Goal: Find specific page/section: Find specific page/section

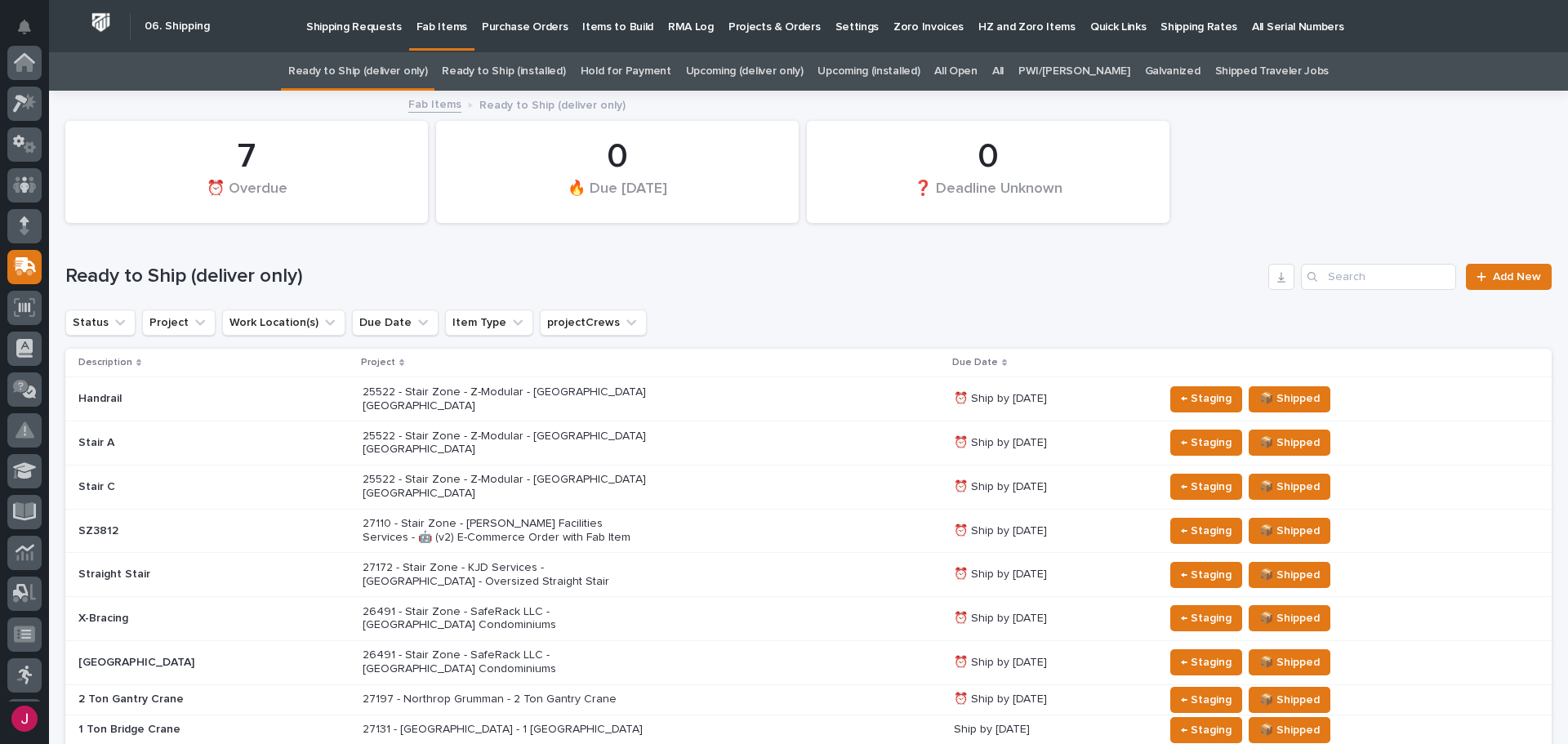
scroll to position [204, 0]
click at [1004, 69] on link "All" at bounding box center [998, 71] width 12 height 38
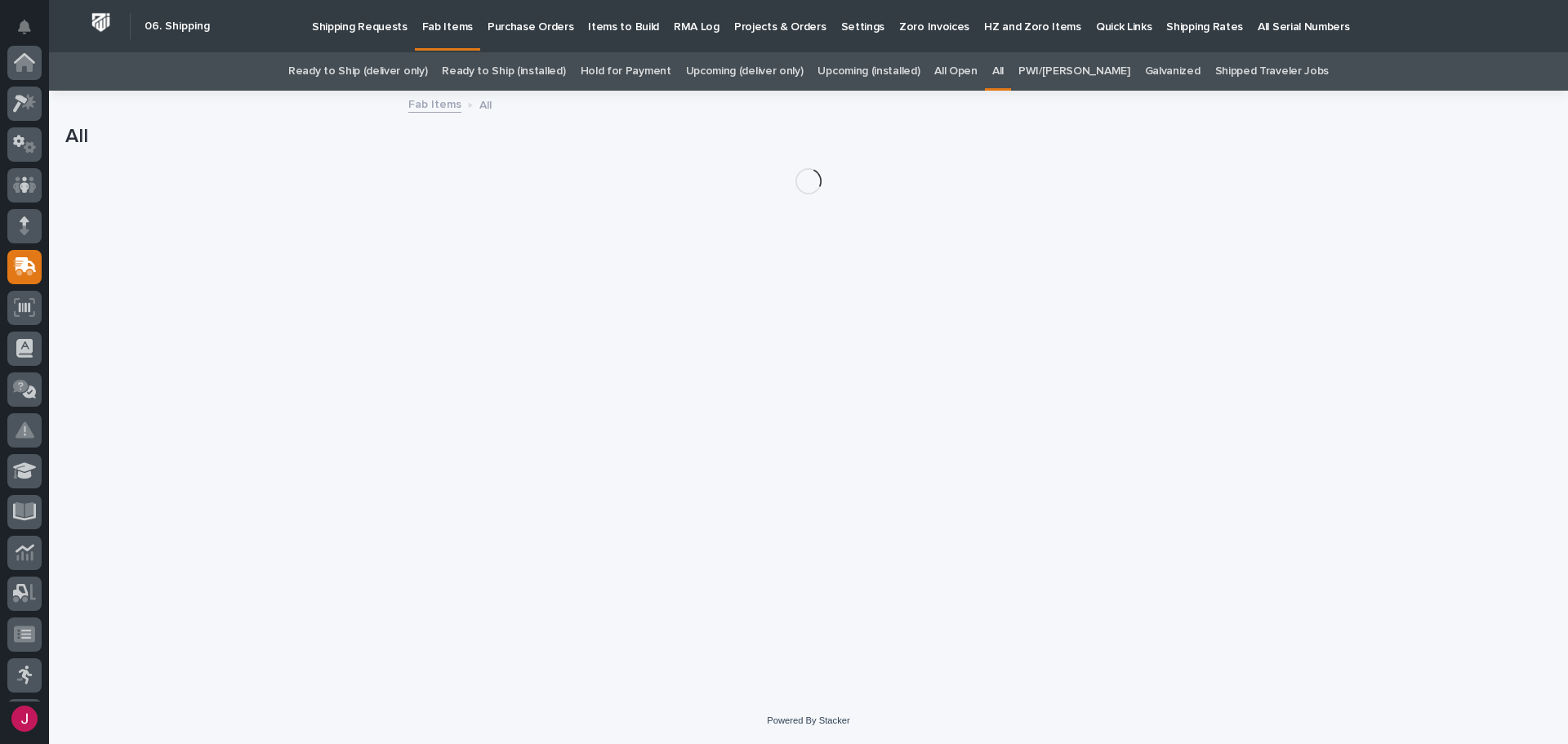
scroll to position [204, 0]
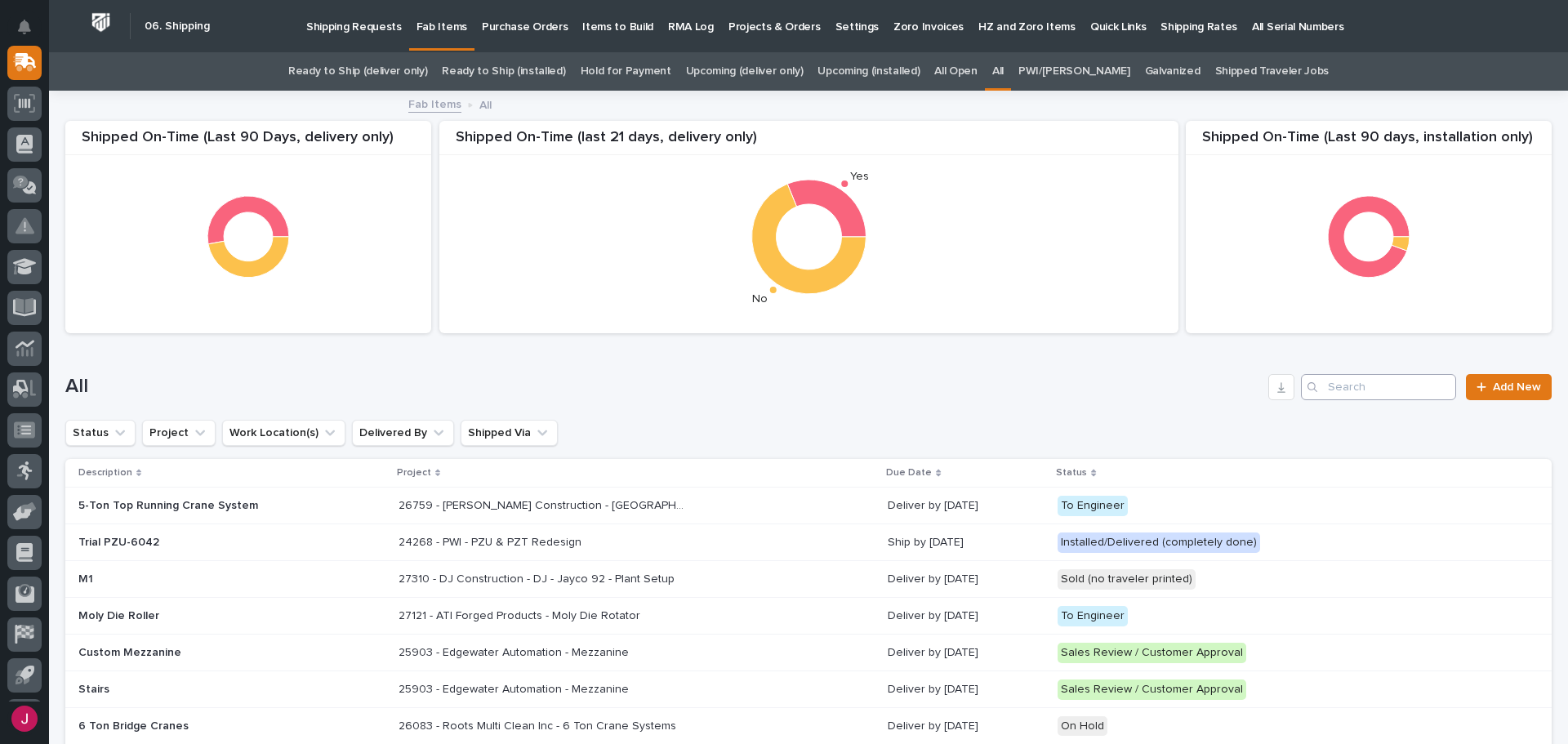
drag, startPoint x: 1313, startPoint y: 383, endPoint x: 1335, endPoint y: 378, distance: 22.6
click at [1319, 382] on div "Search" at bounding box center [1378, 387] width 155 height 26
click at [1321, 379] on input "Search" at bounding box center [1378, 387] width 155 height 26
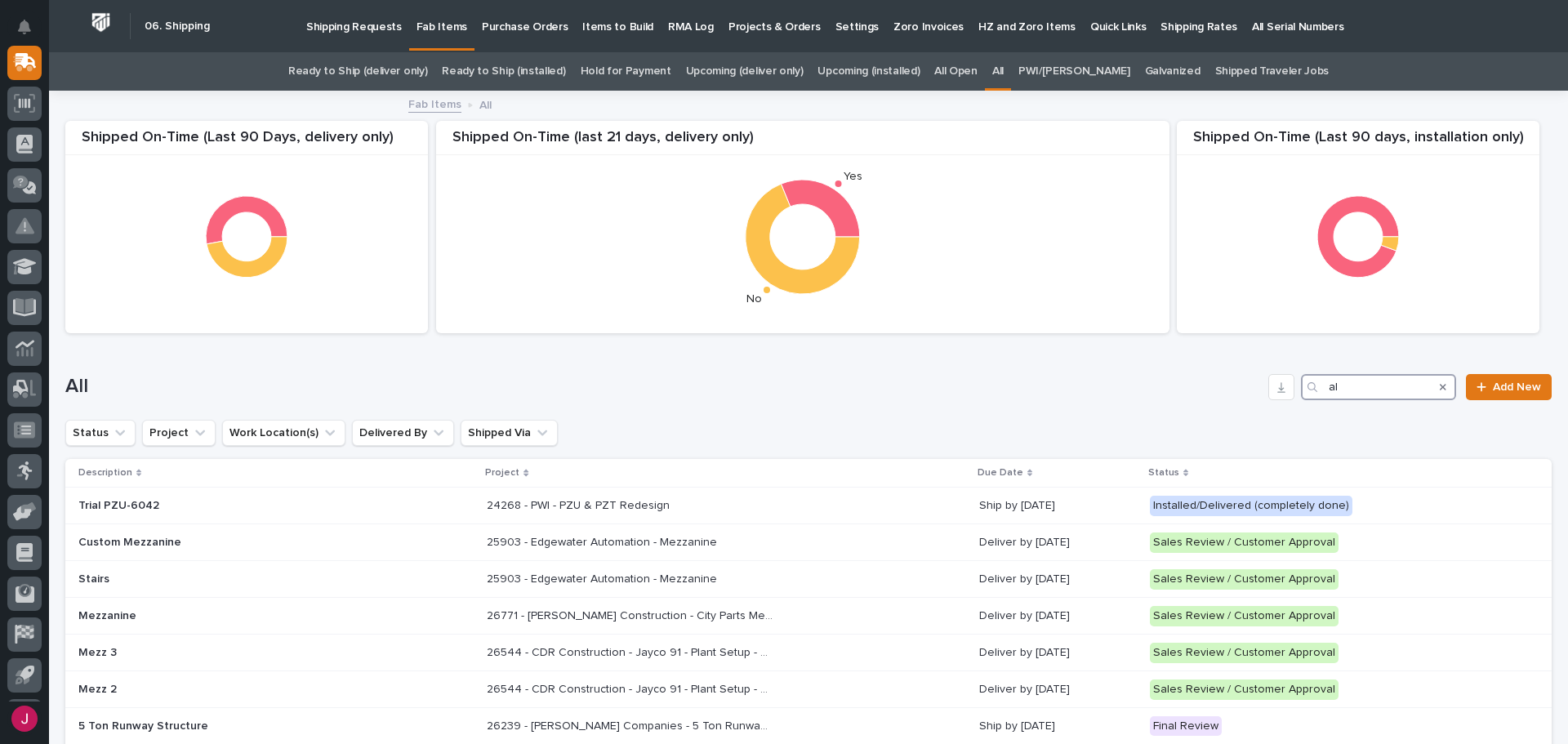
type input "al"
click at [1435, 386] on div "Search" at bounding box center [1443, 387] width 26 height 26
click at [398, 65] on link "Ready to Ship (deliver only)" at bounding box center [357, 71] width 139 height 38
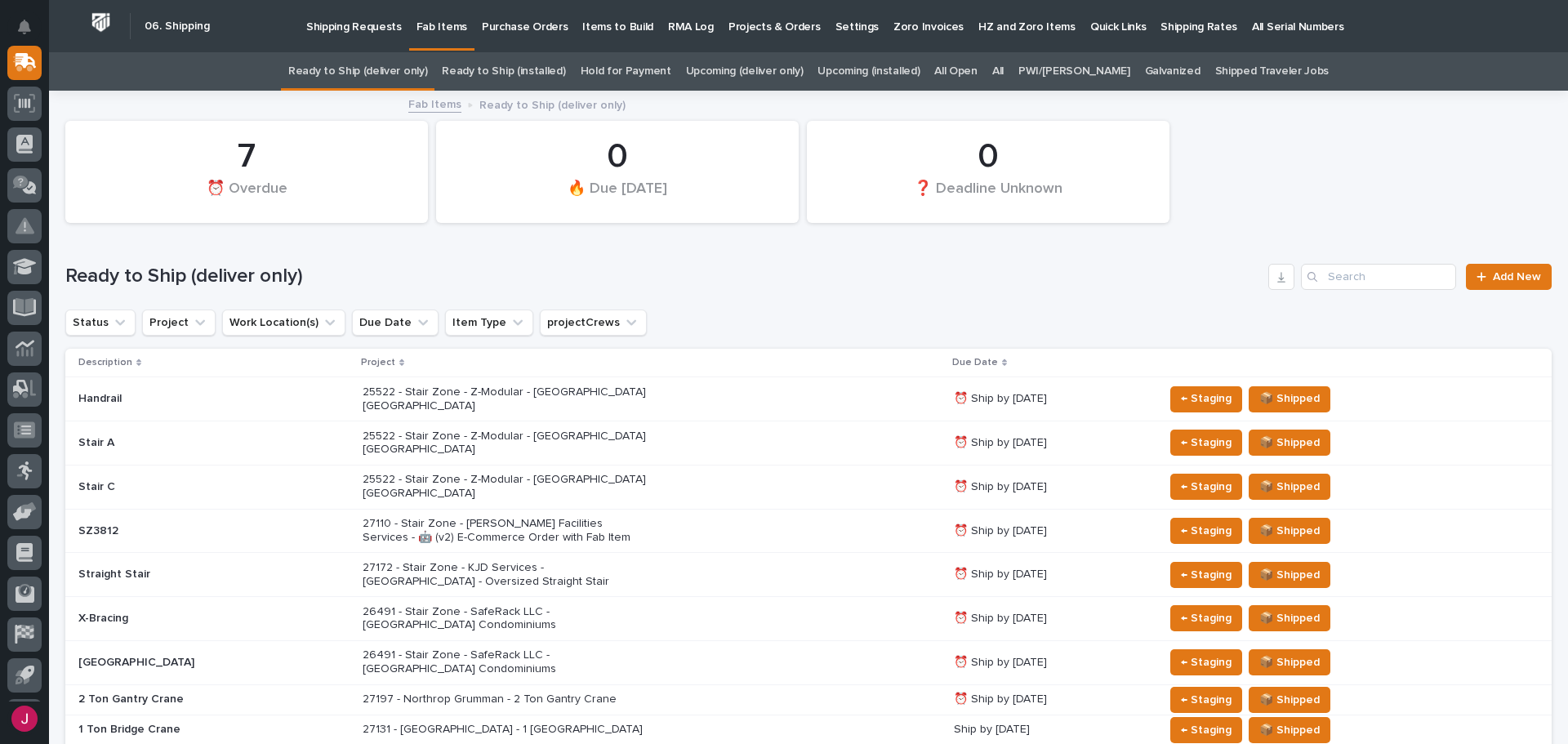
click at [1004, 75] on link "All" at bounding box center [998, 71] width 12 height 38
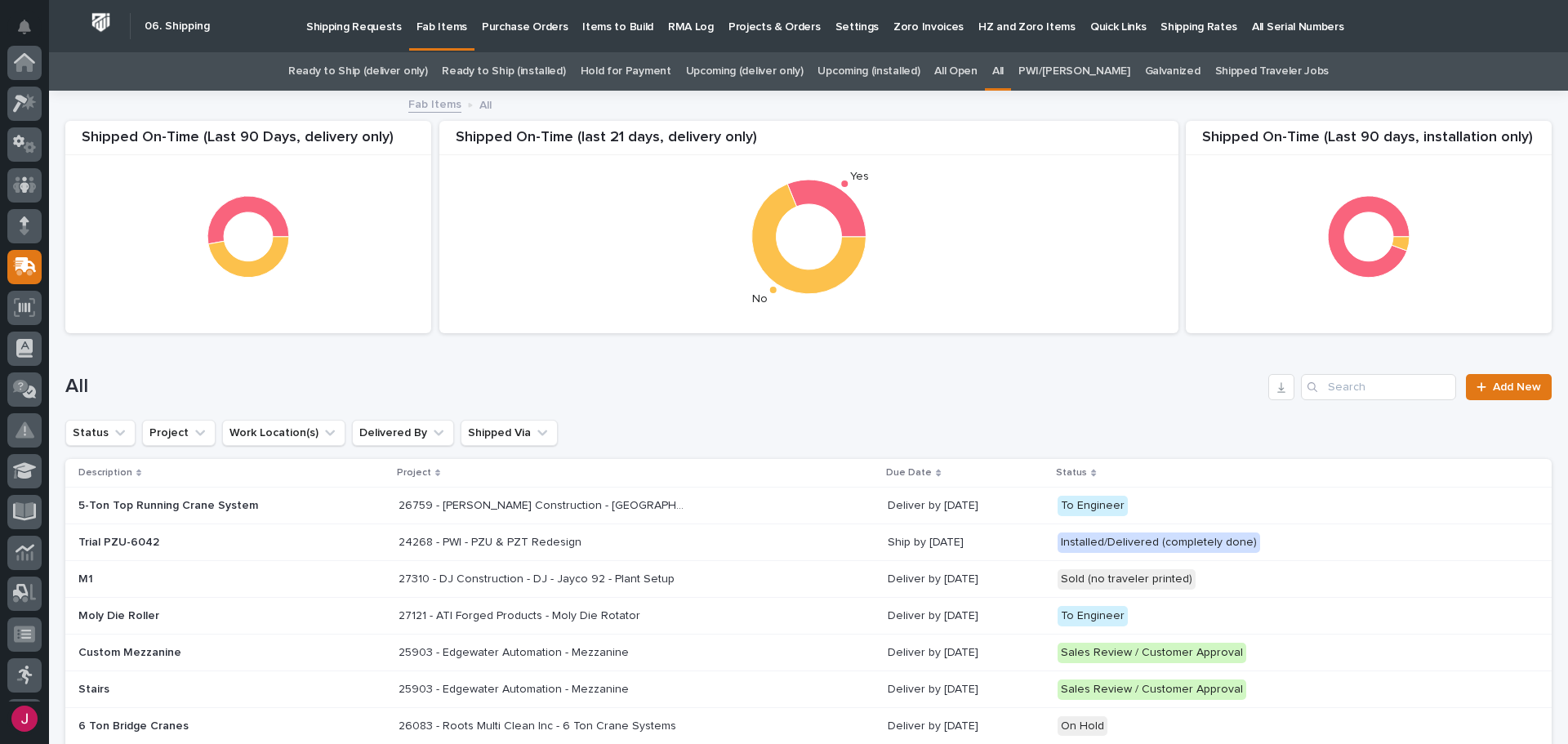
scroll to position [204, 0]
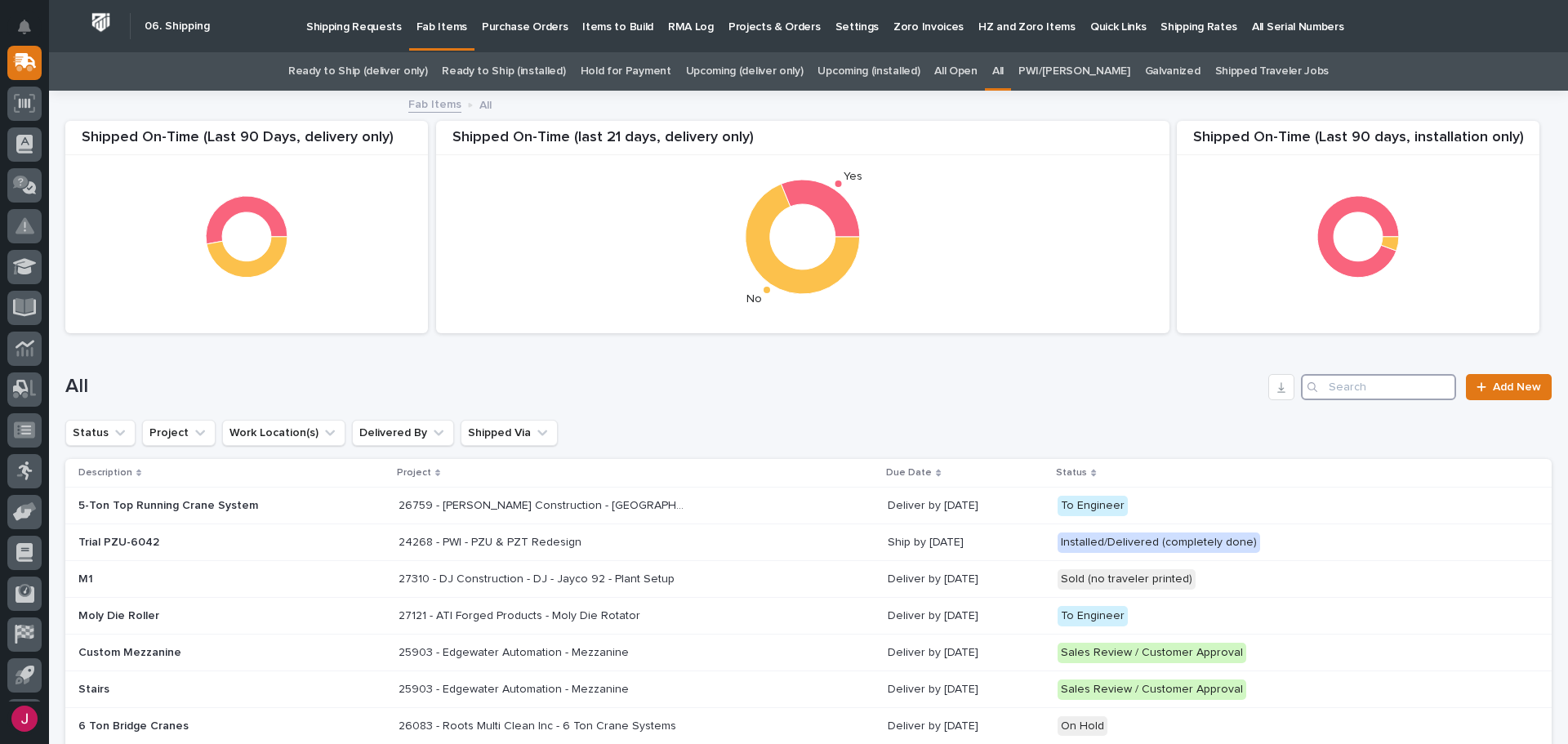
click at [1322, 389] on input "Search" at bounding box center [1378, 387] width 155 height 26
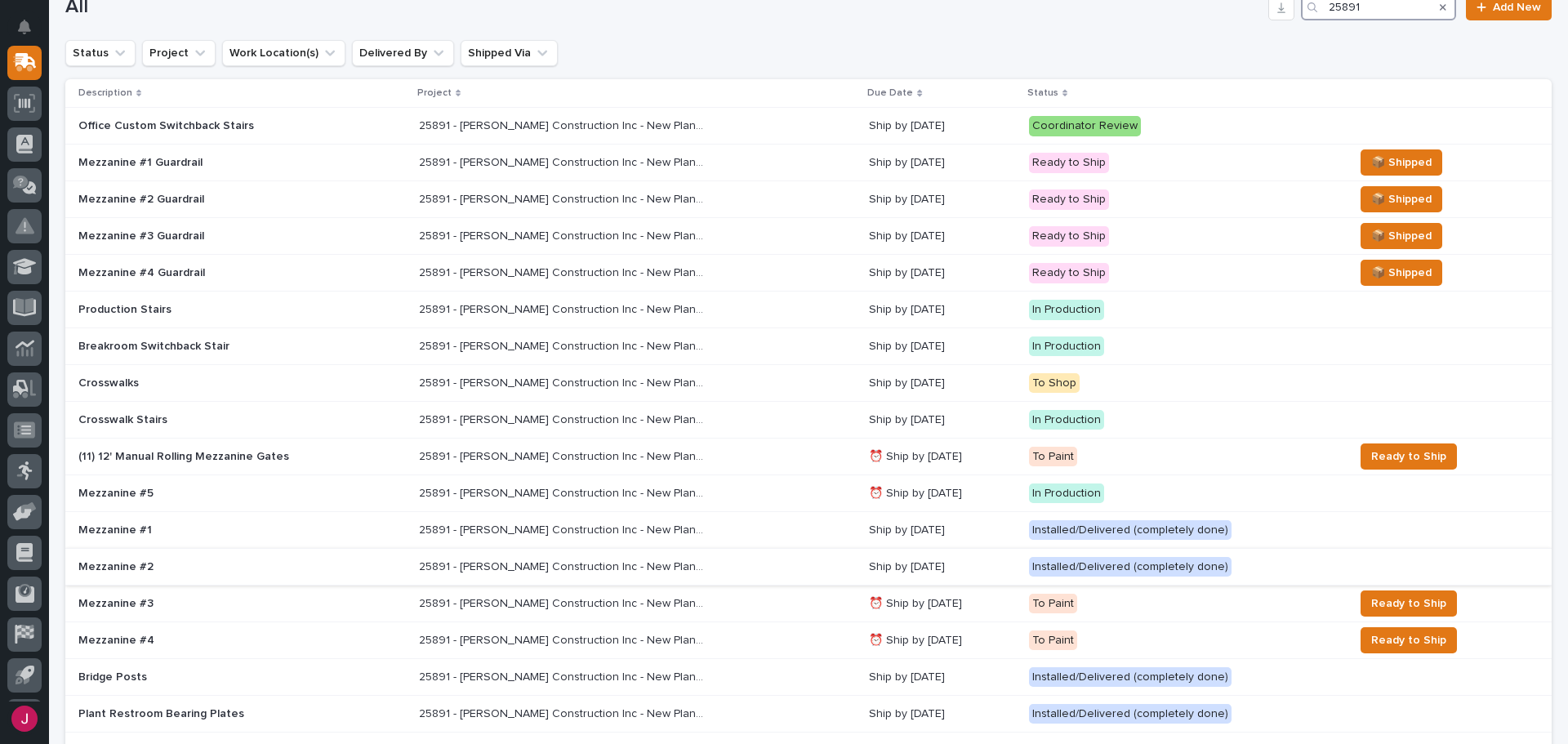
scroll to position [409, 0]
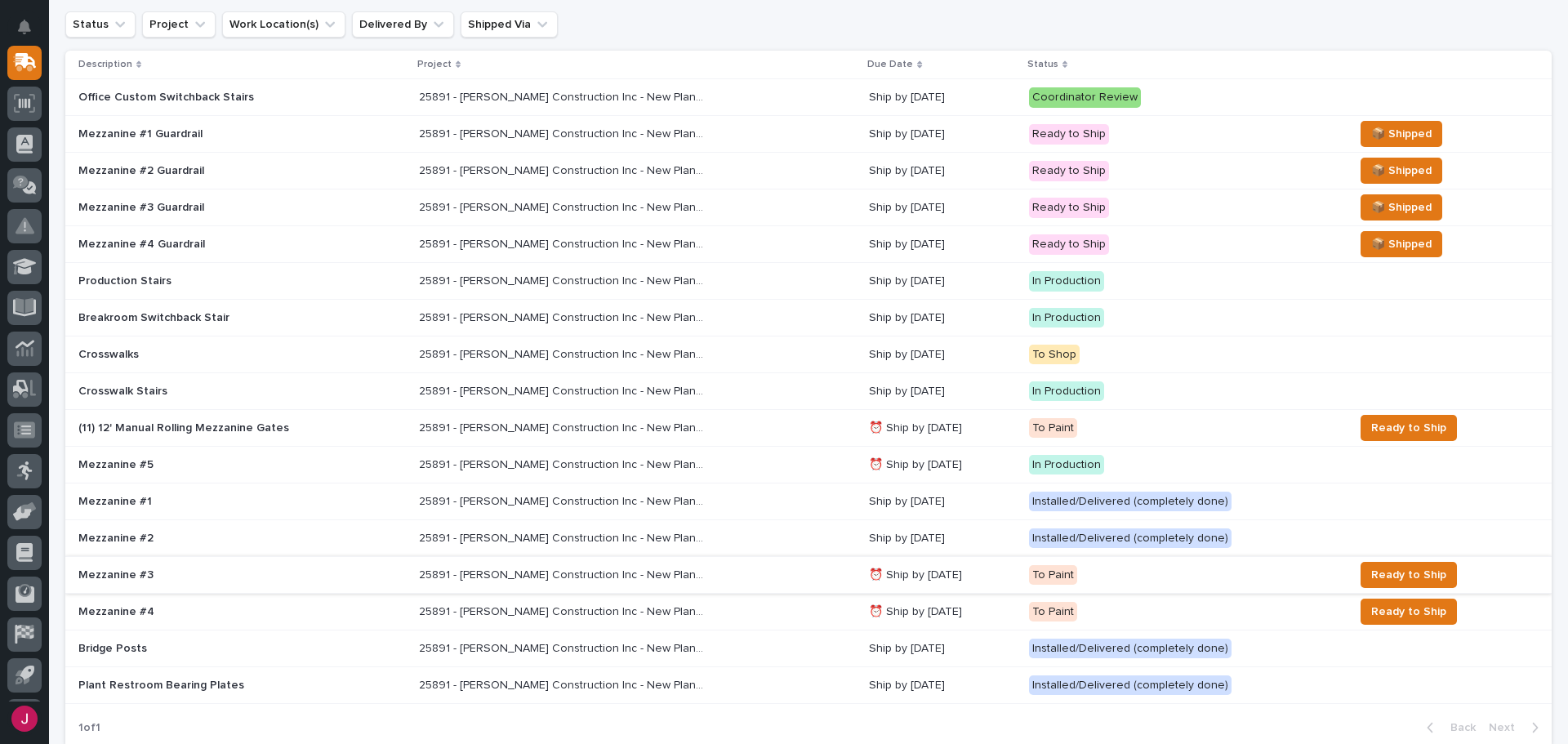
type input "25891"
click at [525, 577] on p "25891 - [PERSON_NAME] Construction Inc - New Plant Setup - Mezzanine Project" at bounding box center [563, 573] width 289 height 17
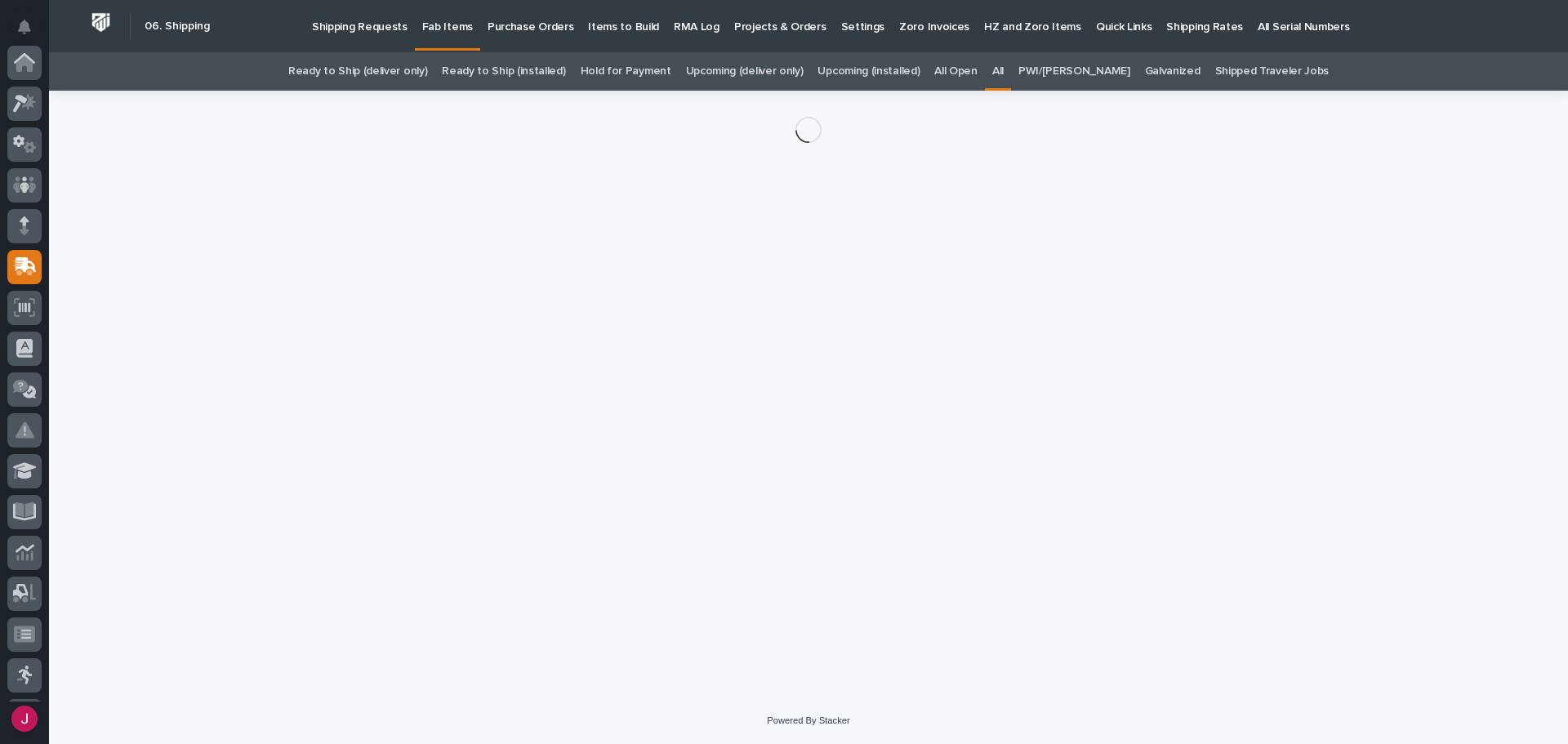
scroll to position [204, 0]
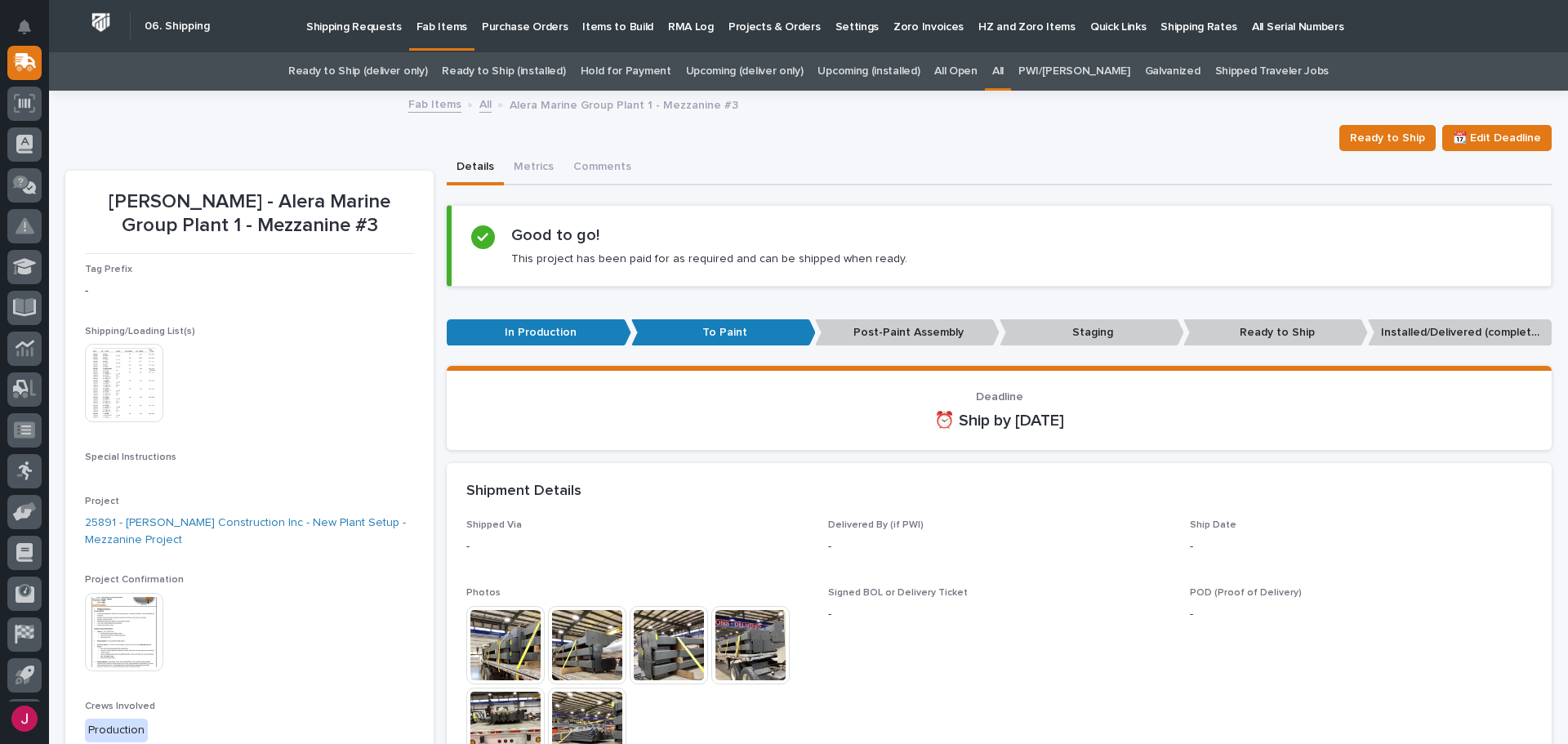
click at [135, 394] on img at bounding box center [123, 383] width 78 height 78
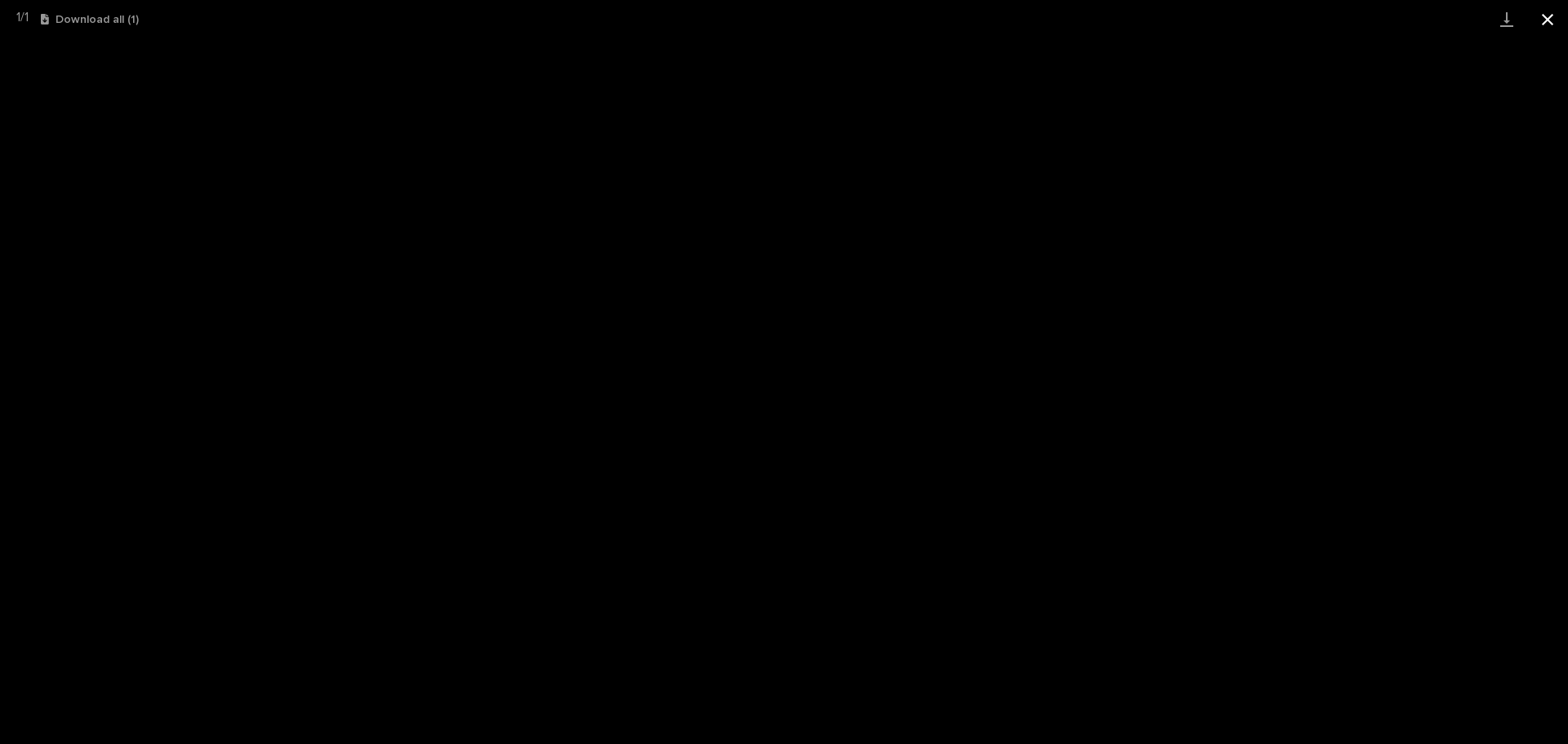
click at [1546, 14] on button "Close gallery" at bounding box center [1547, 19] width 40 height 38
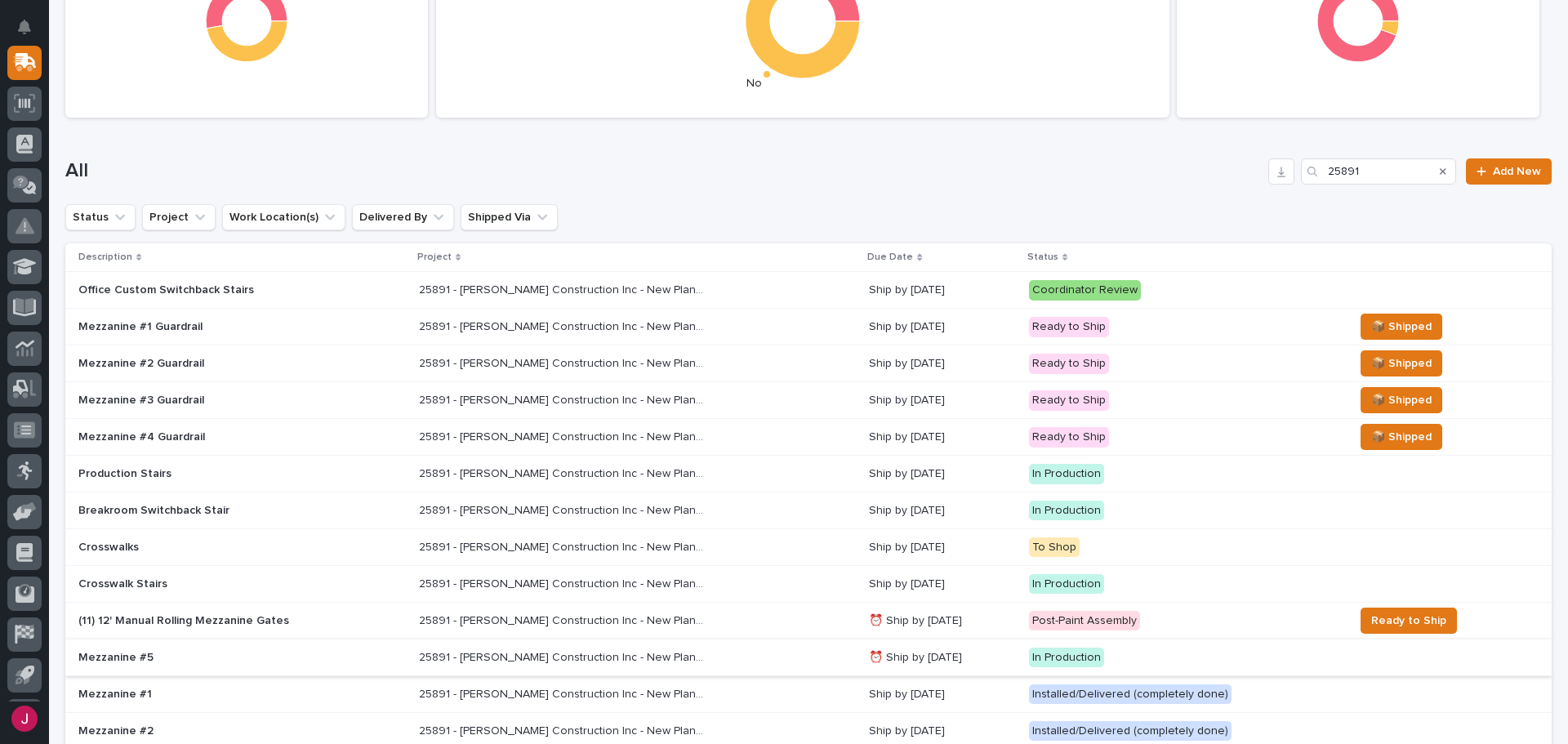
scroll to position [379, 0]
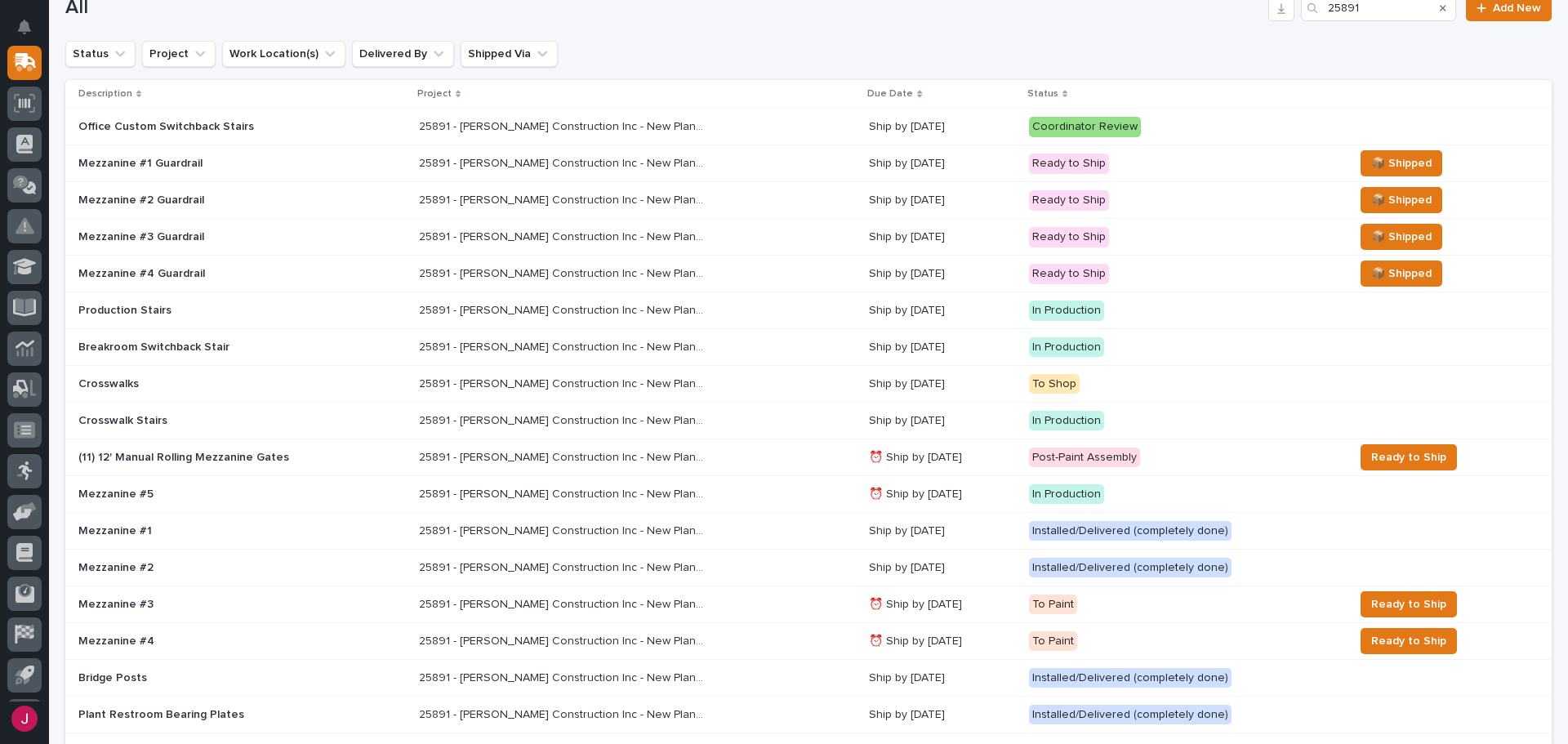
click at [515, 644] on p "25891 - [PERSON_NAME] Construction Inc - New Plant Setup - Mezzanine Project" at bounding box center [563, 639] width 289 height 17
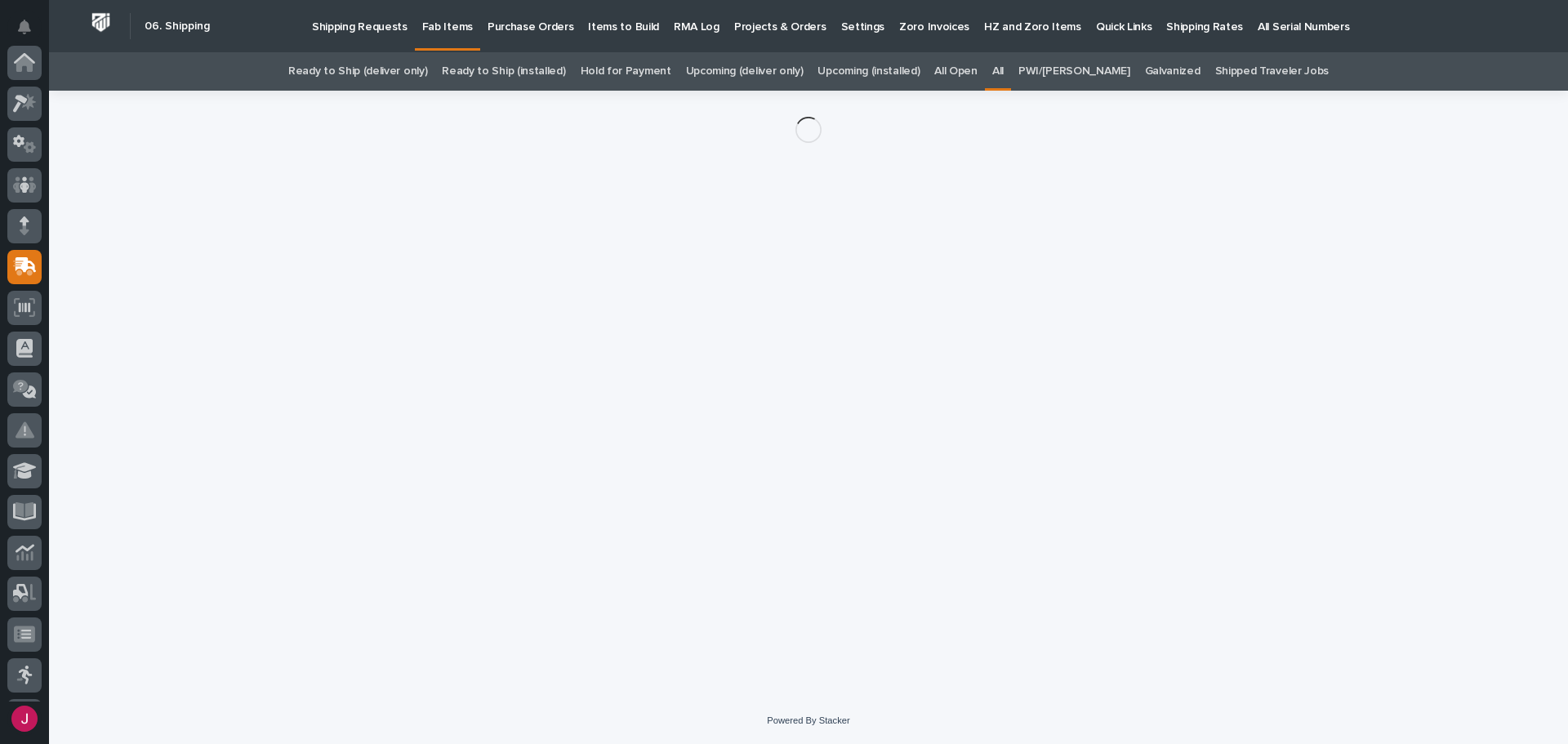
scroll to position [204, 0]
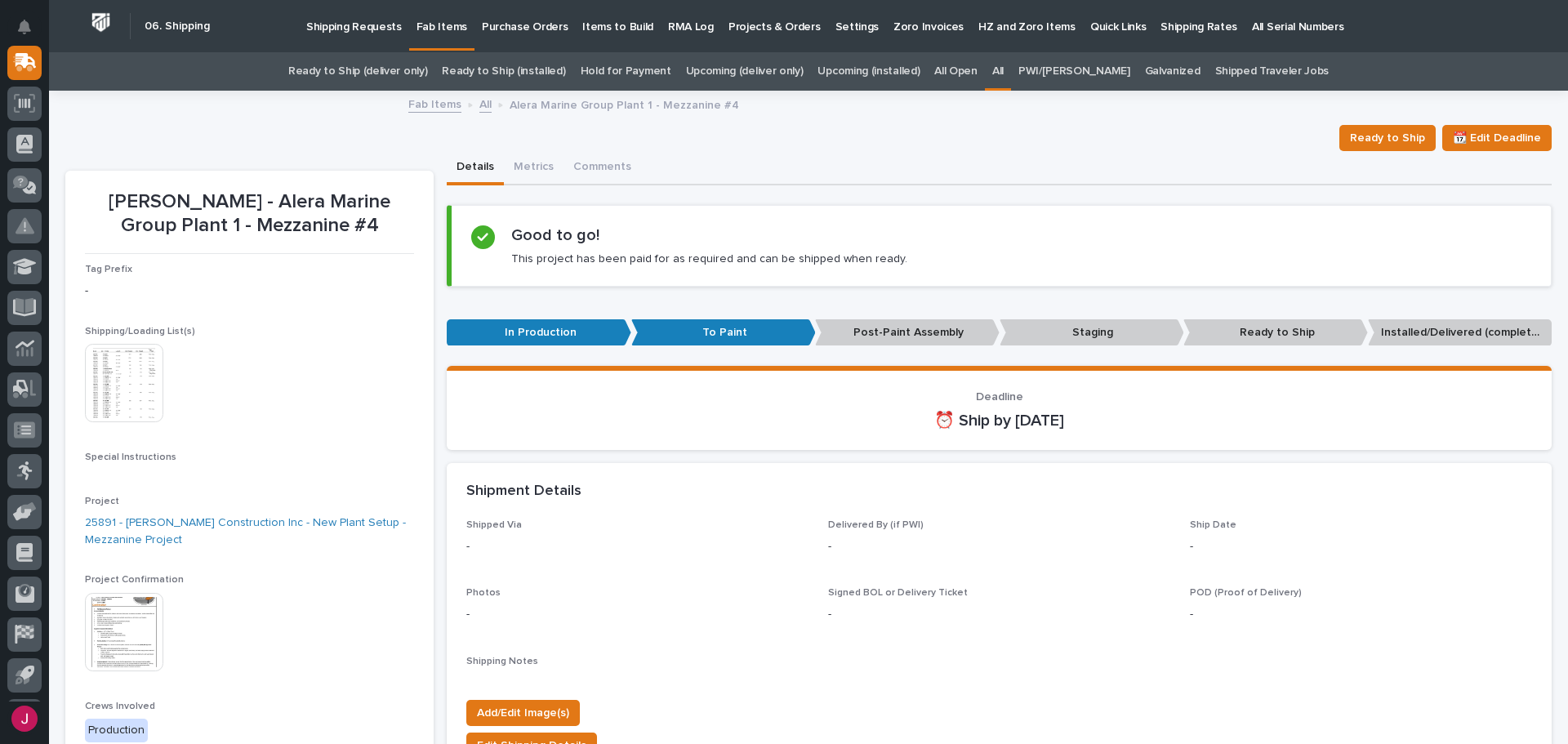
click at [141, 384] on img at bounding box center [123, 383] width 78 height 78
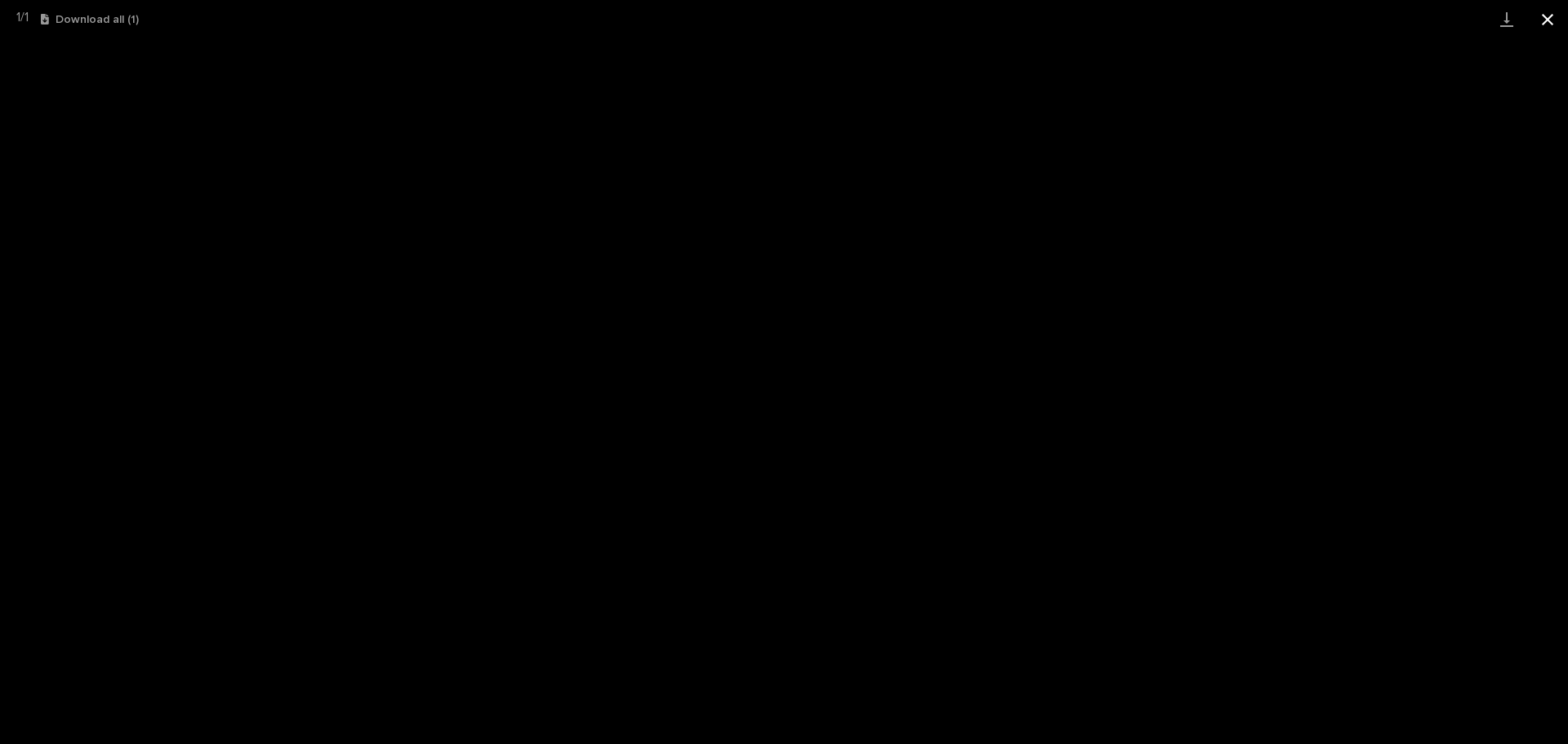
click at [1540, 17] on button "Close gallery" at bounding box center [1547, 19] width 40 height 38
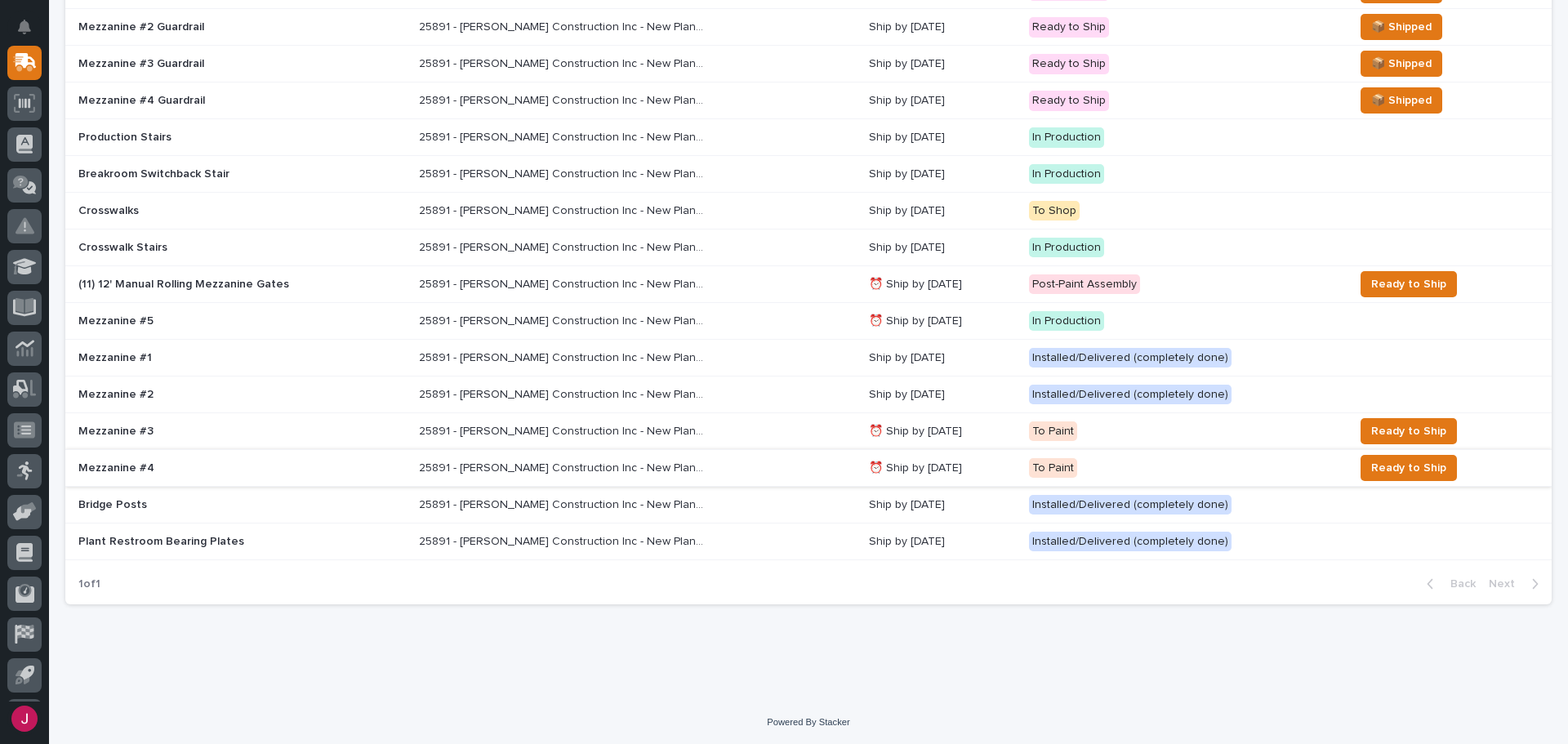
scroll to position [554, 0]
click at [133, 430] on p "Mezzanine #3" at bounding box center [221, 430] width 286 height 14
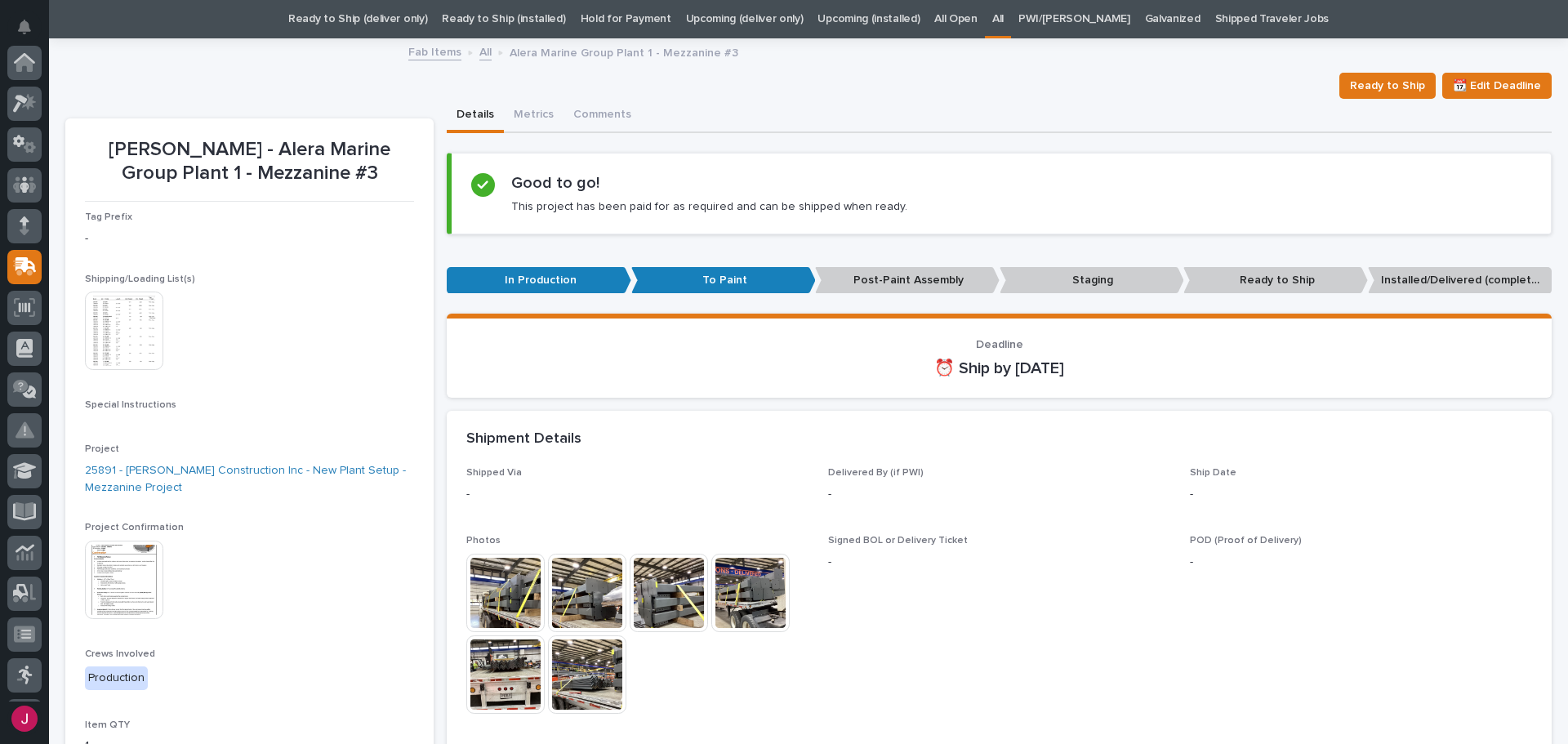
scroll to position [204, 0]
click at [134, 321] on img at bounding box center [123, 331] width 78 height 78
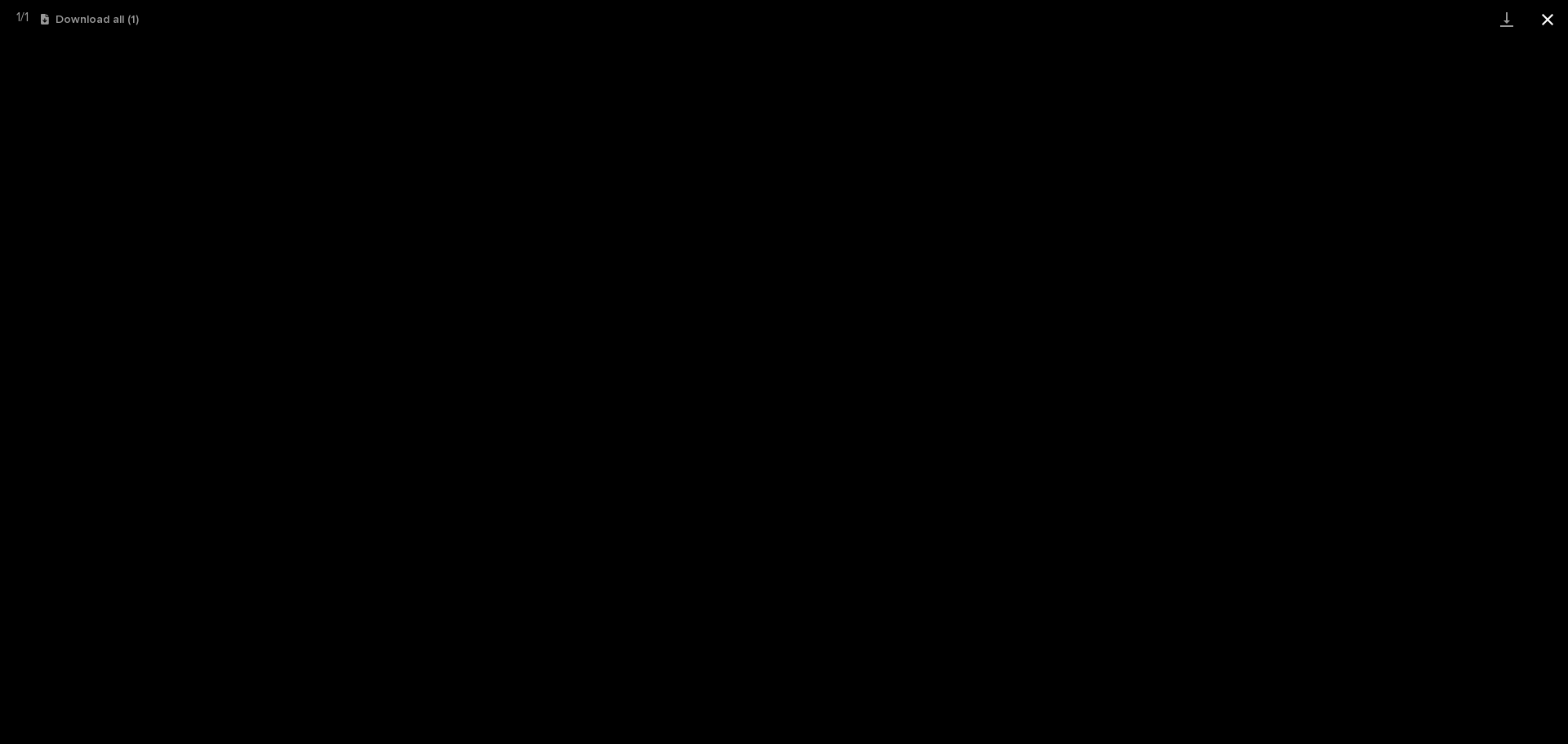
click at [1550, 21] on button "Close gallery" at bounding box center [1547, 19] width 40 height 38
